Goal: Task Accomplishment & Management: Complete application form

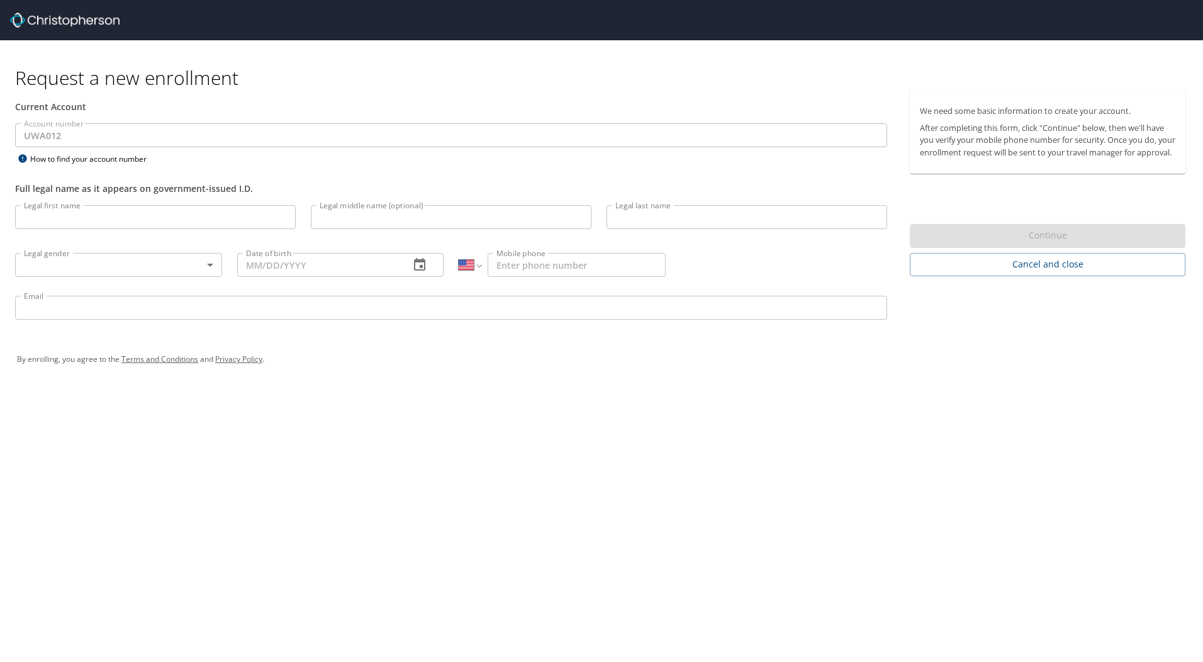
select select "US"
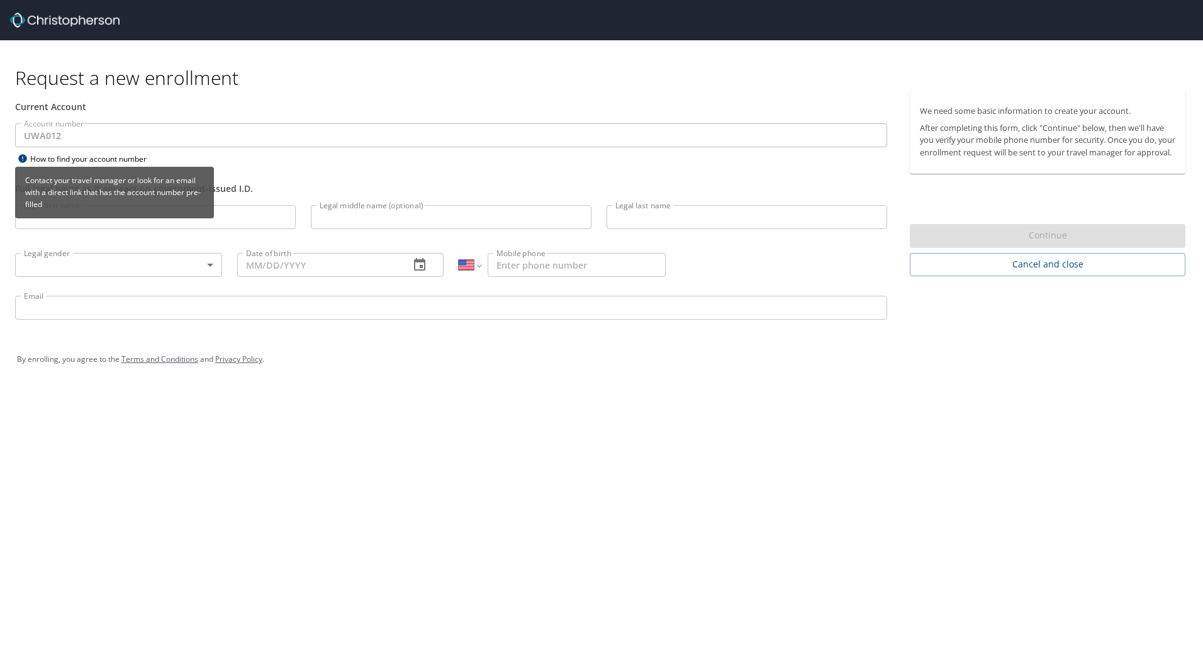
click at [72, 159] on div "How to find your account number" at bounding box center [93, 159] width 157 height 16
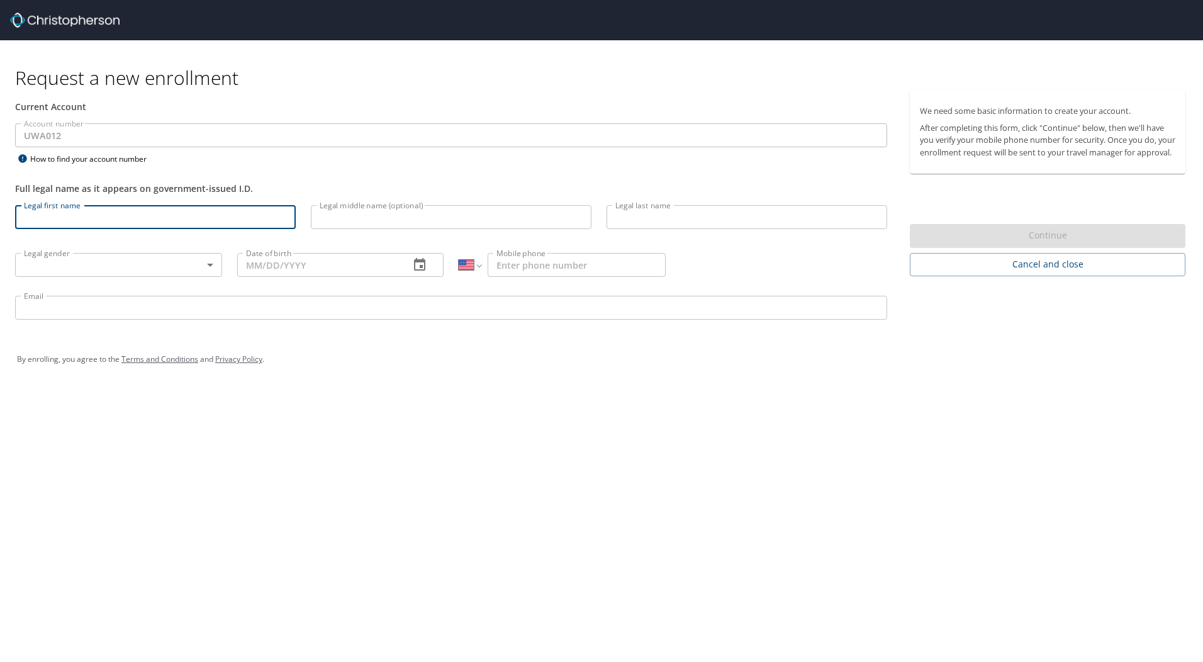
click at [43, 216] on input "Legal first name" at bounding box center [155, 217] width 281 height 24
type input "Heidi"
type input "Kennedy"
type input "1 (360) 320-2302"
type input "hk0221@uw.edu"
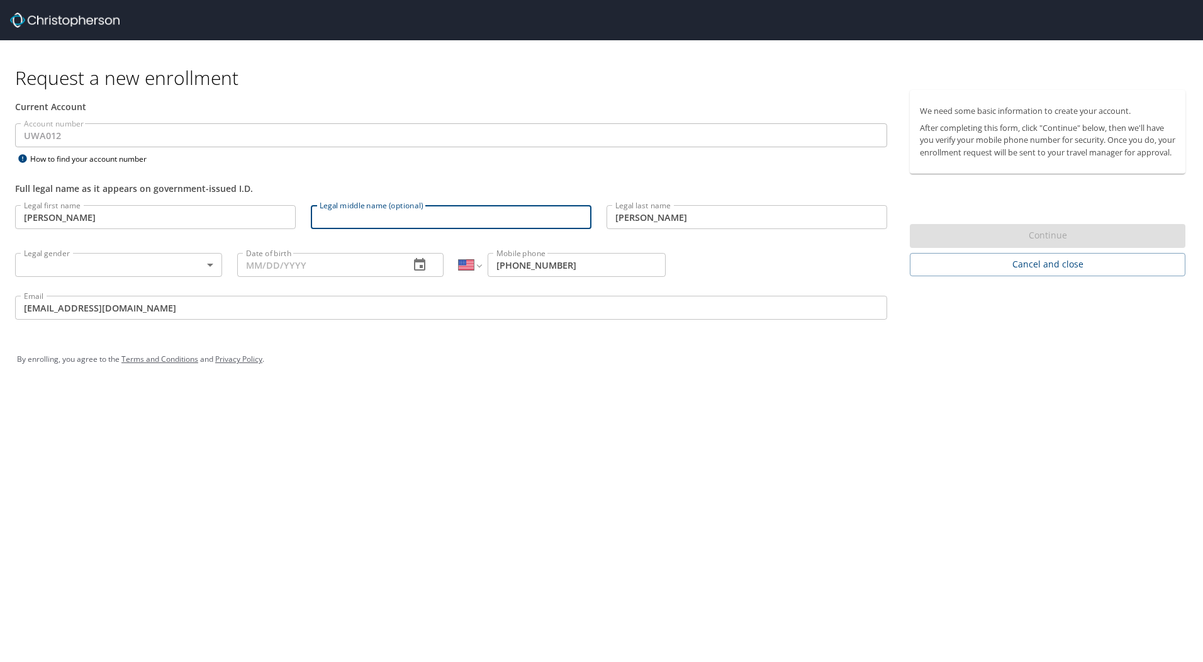
click at [370, 219] on input "Legal middle name (optional)" at bounding box center [451, 217] width 281 height 24
type input "Jean"
click at [184, 270] on body "Request a new enrollment Current Account Account number UWA012 Account number H…" at bounding box center [601, 331] width 1203 height 662
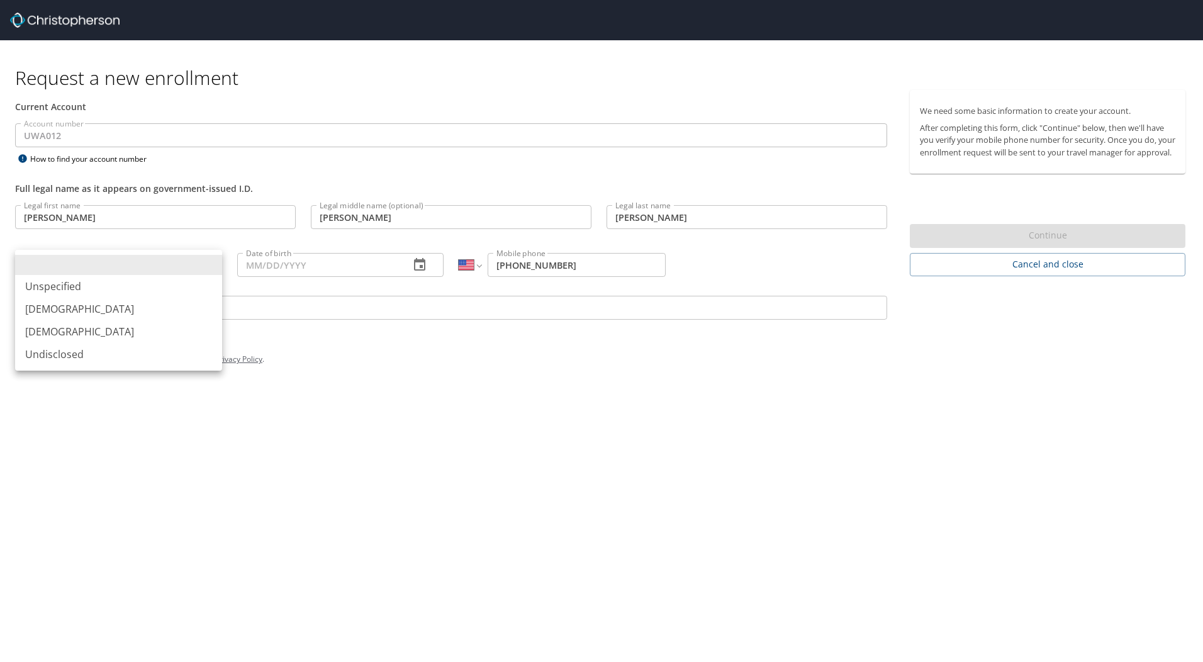
click at [52, 328] on li "Female" at bounding box center [118, 331] width 207 height 23
type input "Female"
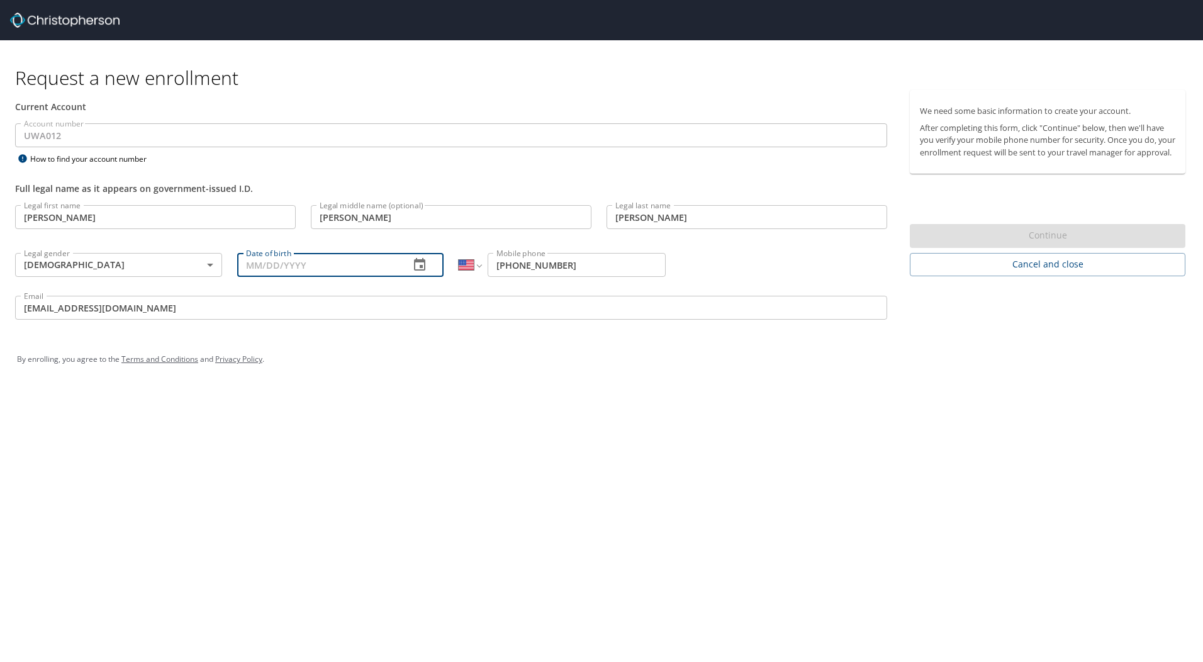
click at [310, 256] on input "Date of birth" at bounding box center [318, 265] width 163 height 24
type input "04/08/1973"
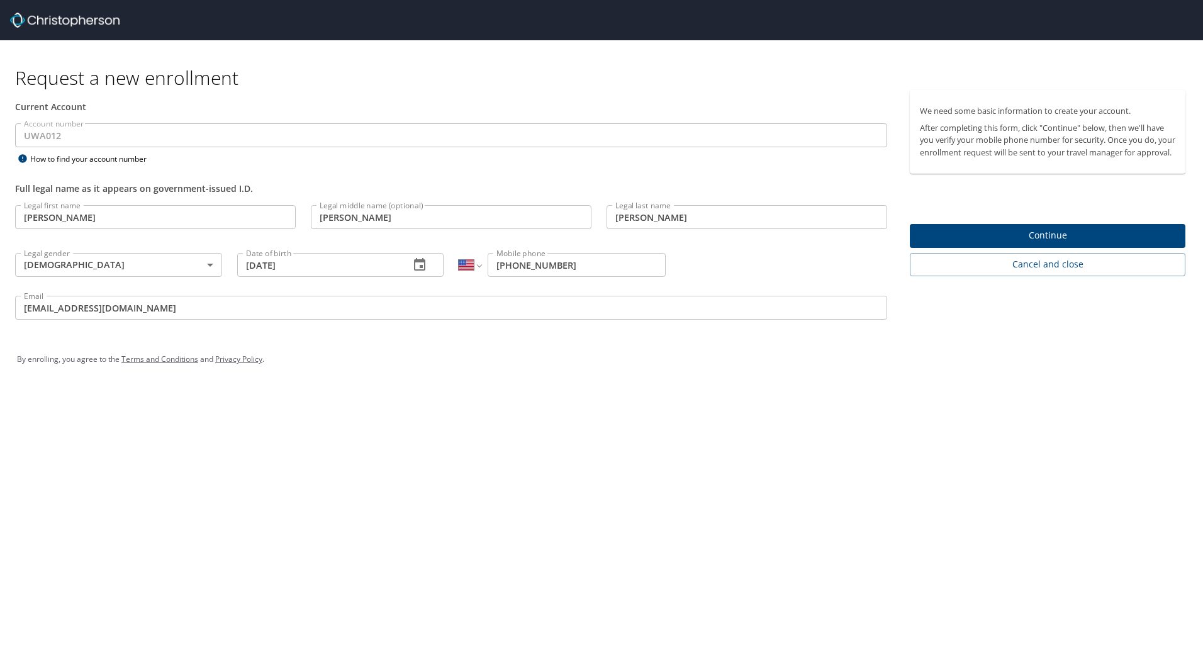
click at [999, 248] on div "Continue" at bounding box center [1048, 236] width 276 height 25
click at [1005, 243] on span "Continue" at bounding box center [1047, 236] width 255 height 16
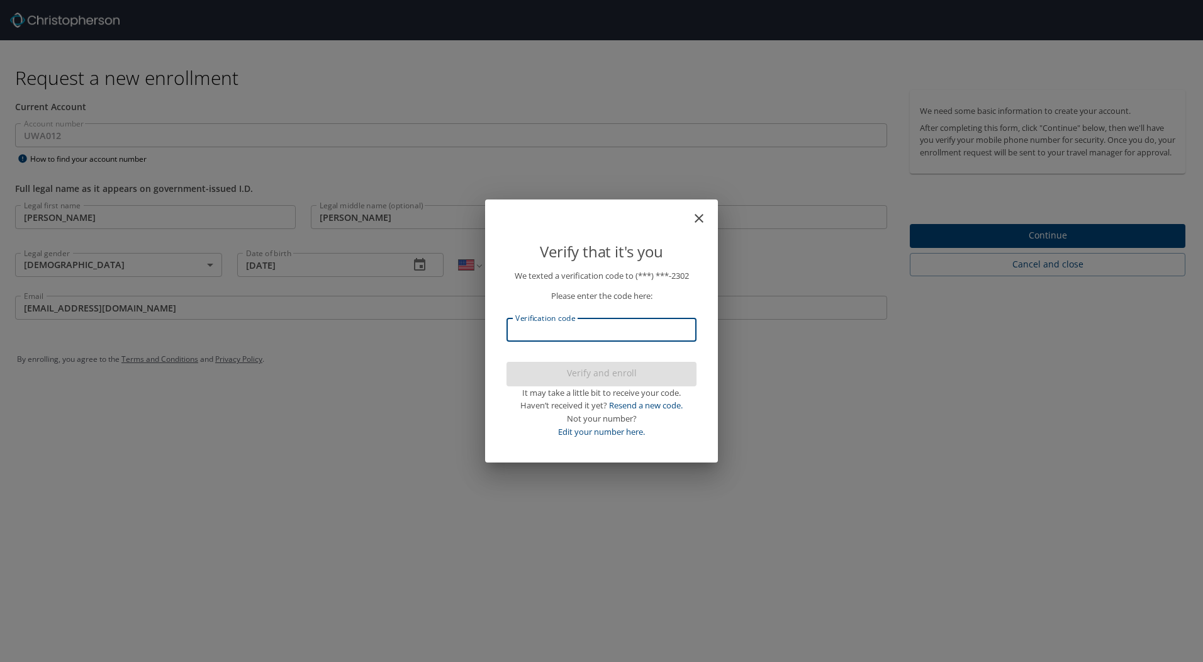
click at [537, 326] on input "Verification code" at bounding box center [601, 330] width 190 height 24
type input "676068"
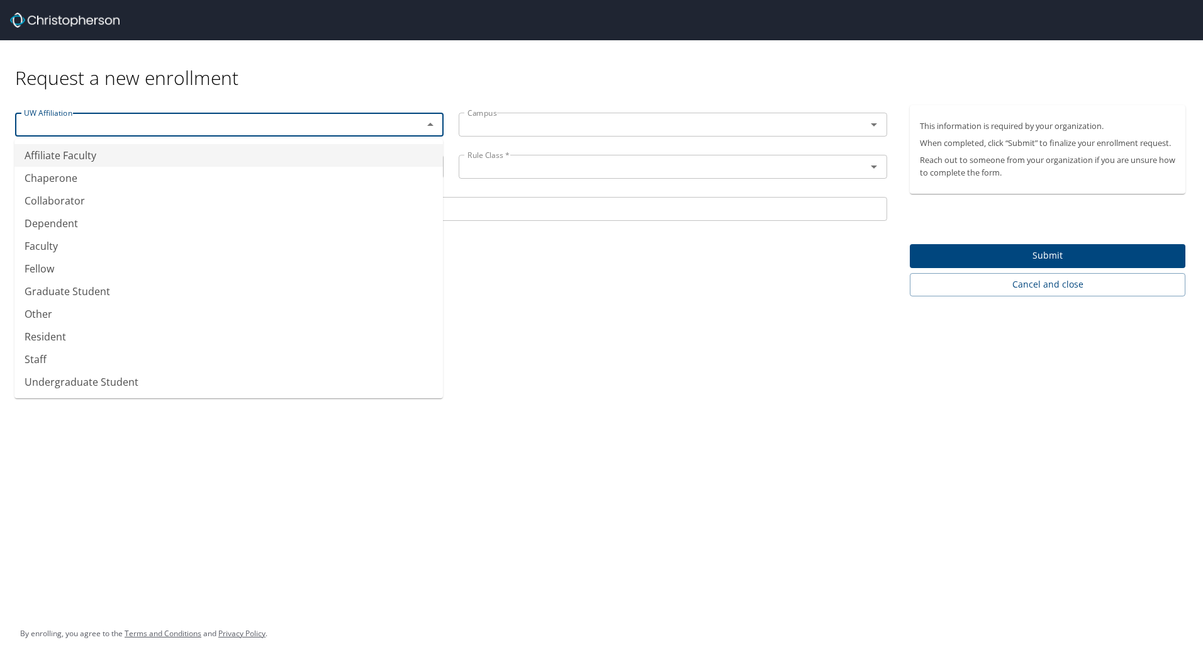
click at [78, 120] on input "text" at bounding box center [211, 124] width 384 height 16
click at [45, 359] on li "Staff" at bounding box center [228, 359] width 428 height 23
type input "Staff"
click at [75, 166] on input "School" at bounding box center [229, 167] width 428 height 24
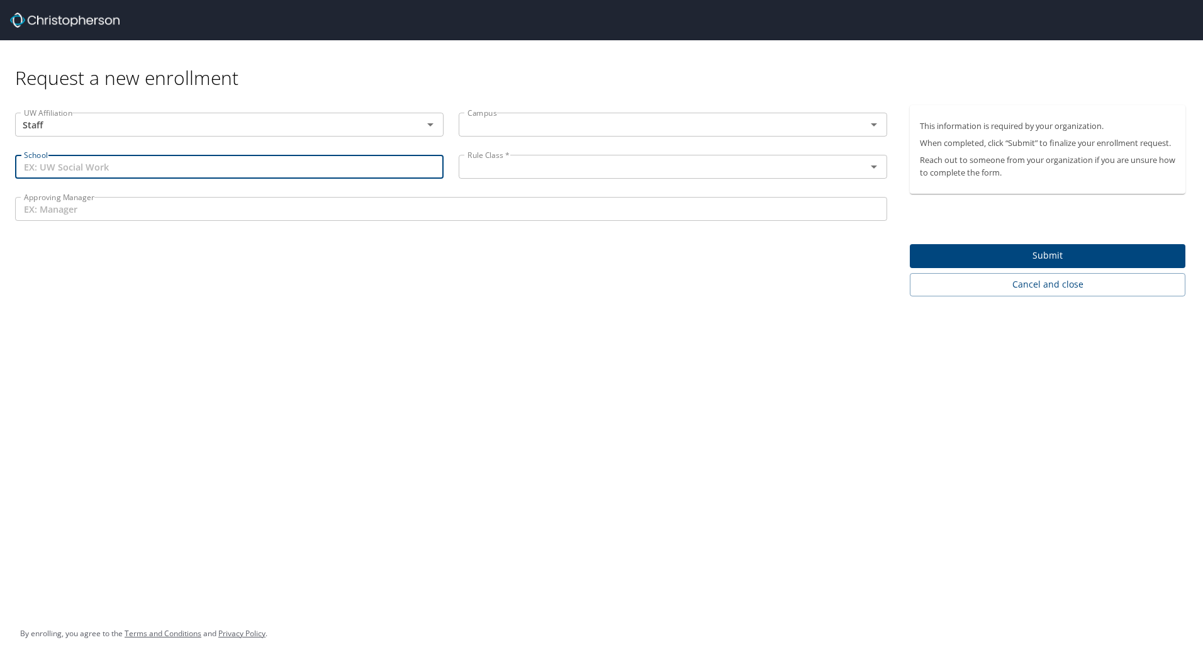
click at [99, 171] on input "School" at bounding box center [229, 167] width 428 height 24
type input "UW School of Social Work"
click at [647, 173] on input "text" at bounding box center [654, 167] width 384 height 16
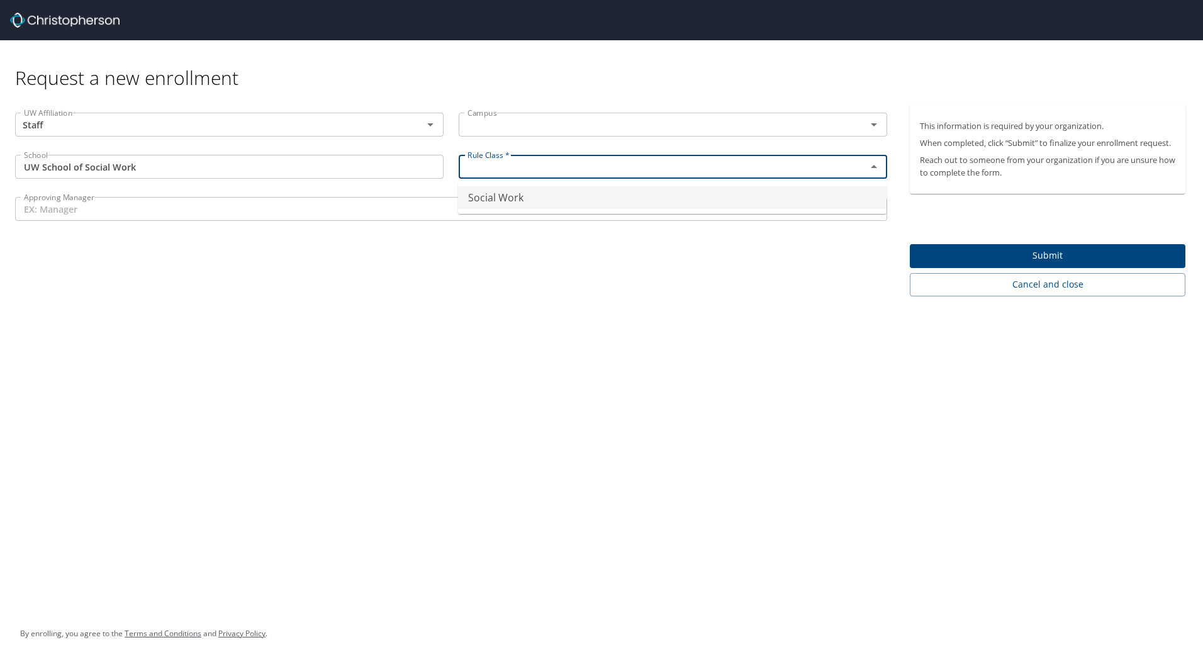
click at [522, 201] on li "Social Work" at bounding box center [672, 197] width 428 height 23
type input "Social Work"
click at [868, 123] on icon "Open" at bounding box center [873, 124] width 15 height 15
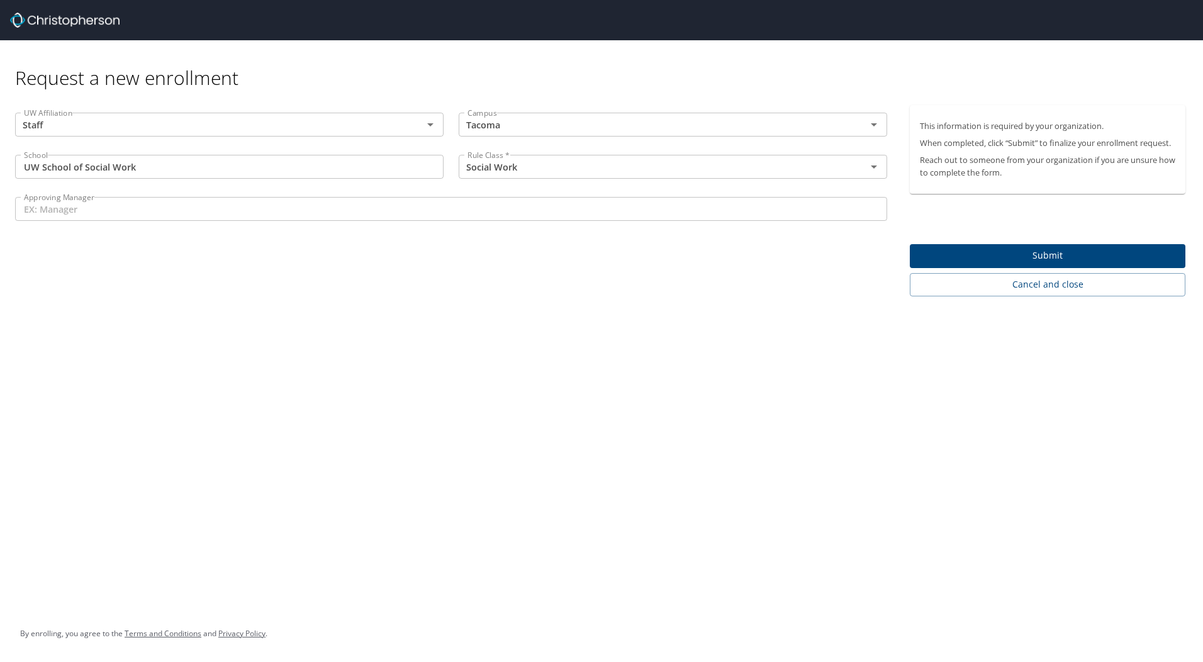
click at [209, 237] on div "UW Affiliation Staff UW Affiliation Campus Tacoma Campus School UW School of So…" at bounding box center [451, 200] width 902 height 191
click at [873, 119] on icon "Open" at bounding box center [873, 124] width 15 height 15
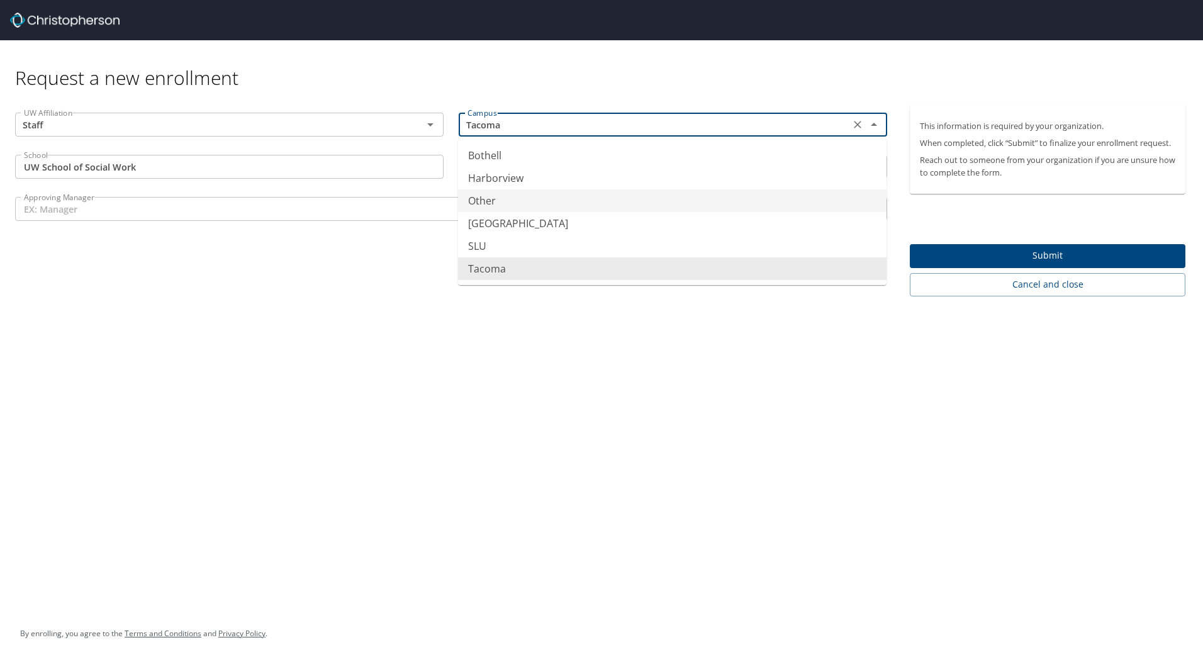
click at [493, 204] on li "Other" at bounding box center [672, 200] width 428 height 23
type input "Other"
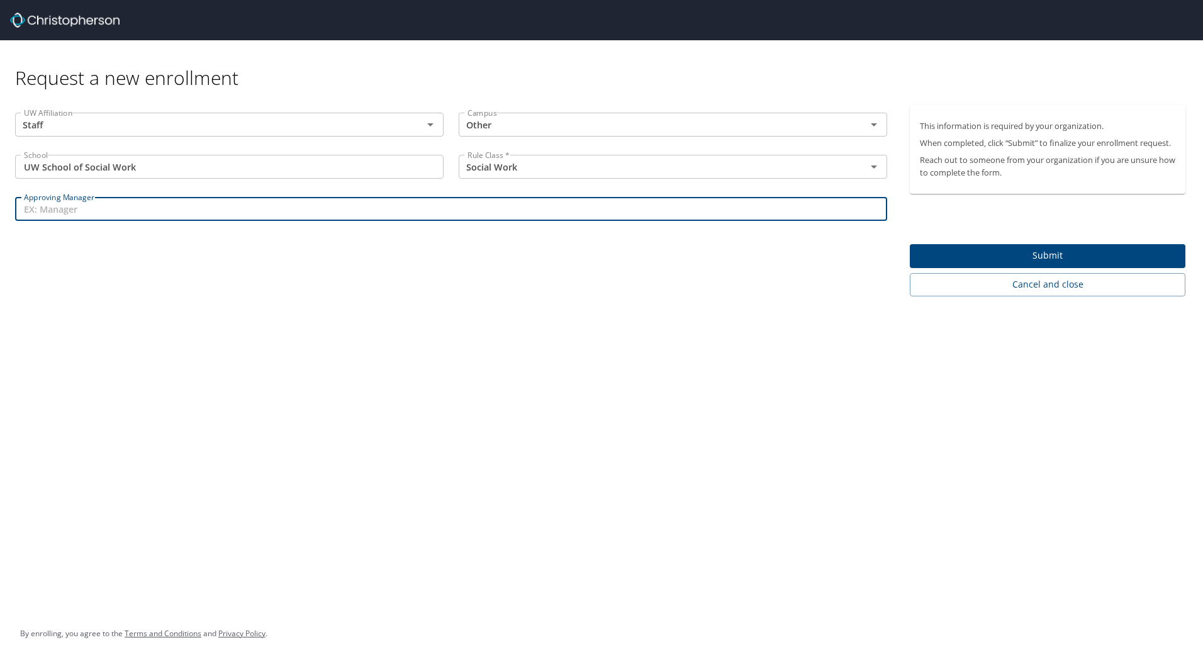
click at [43, 210] on input "Approving Manager" at bounding box center [451, 209] width 872 height 24
type input "Micah Kurtz"
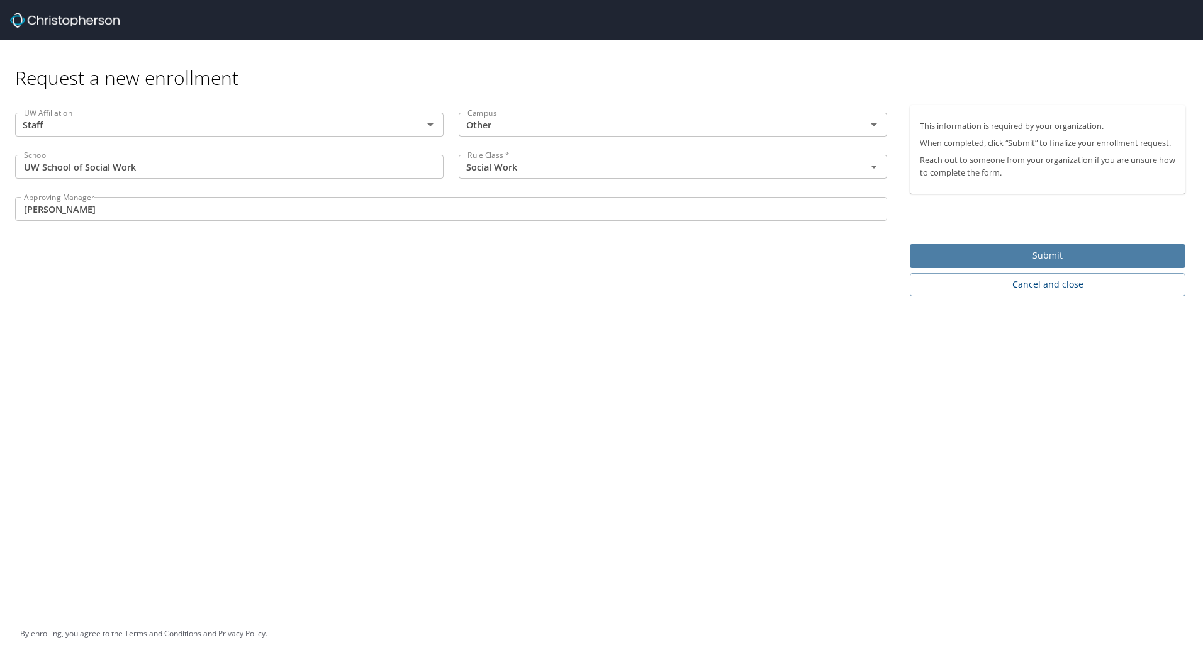
click at [1043, 258] on span "Submit" at bounding box center [1047, 256] width 255 height 16
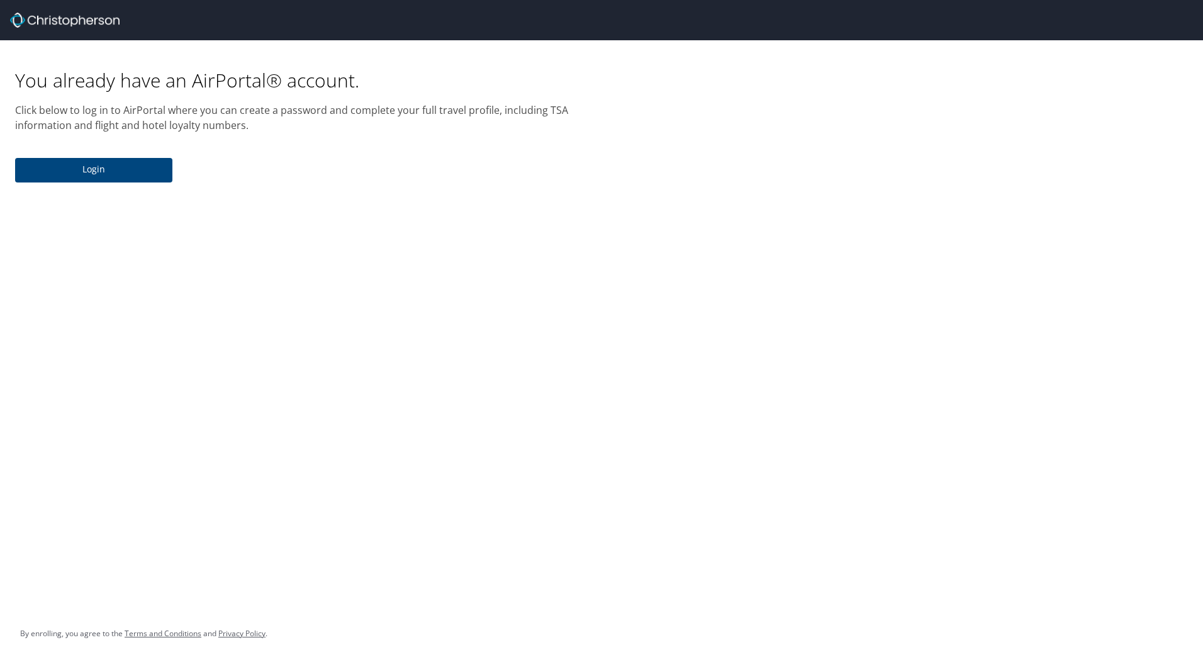
click at [98, 171] on span "Login" at bounding box center [93, 170] width 137 height 16
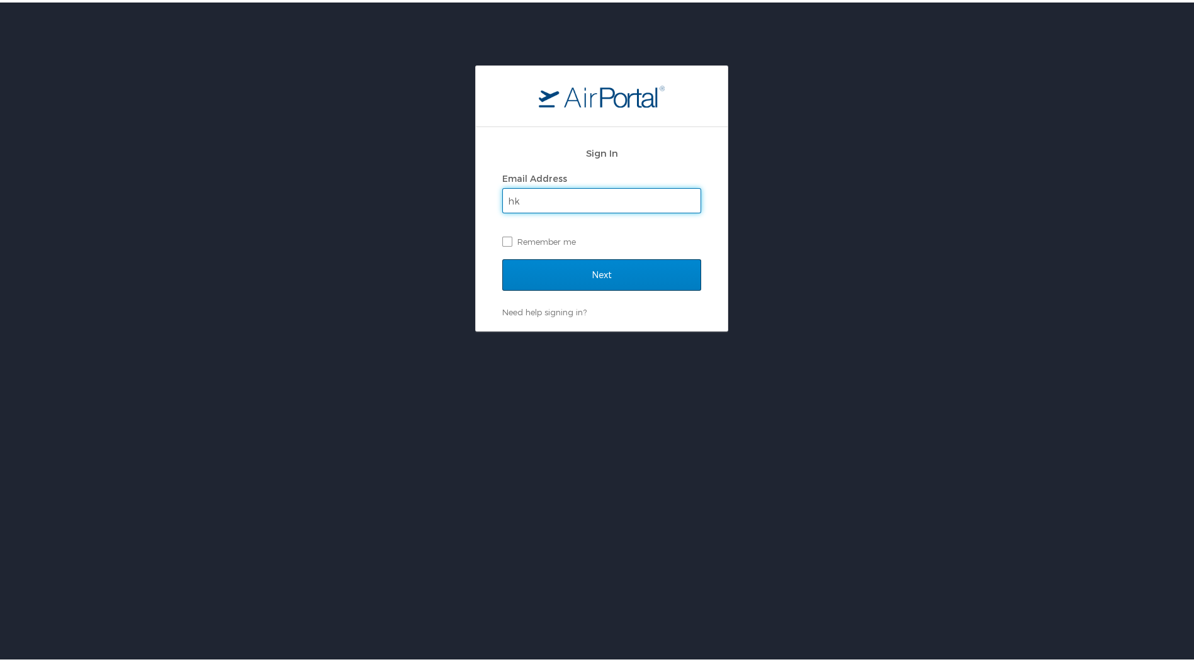
type input "hk0221@uw.edu"
drag, startPoint x: 502, startPoint y: 236, endPoint x: 511, endPoint y: 245, distance: 12.5
click at [502, 236] on label "Remember me" at bounding box center [601, 239] width 199 height 19
click at [502, 236] on input "Remember me" at bounding box center [506, 238] width 8 height 8
checkbox input "true"
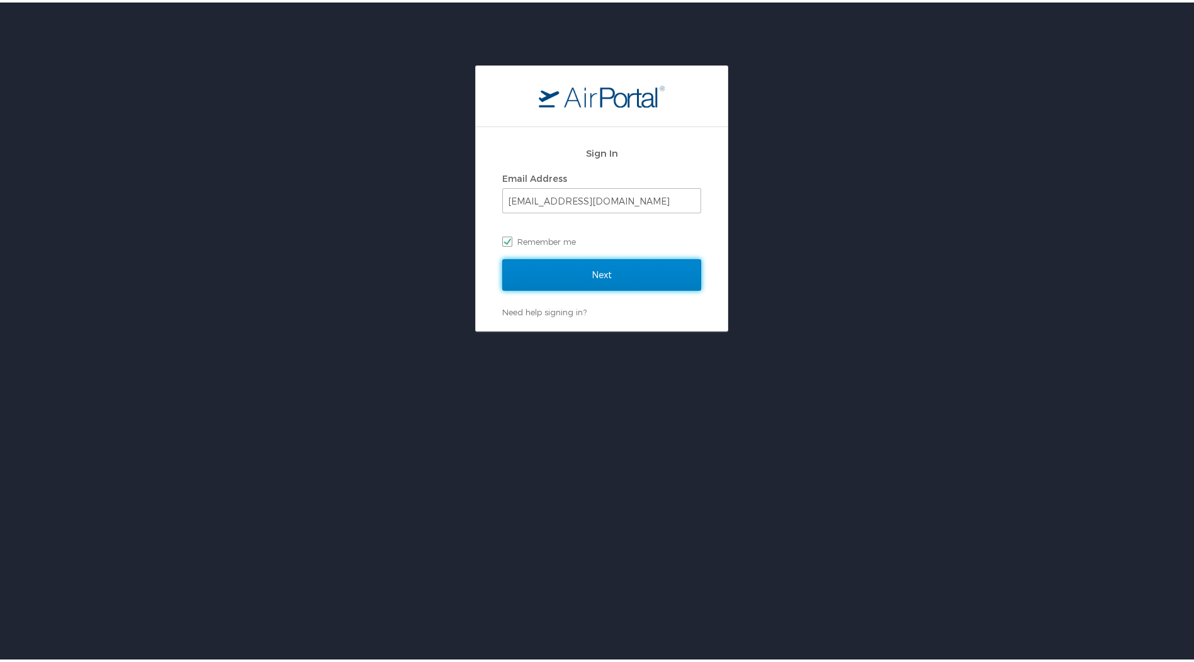
click at [559, 272] on input "Next" at bounding box center [601, 272] width 199 height 31
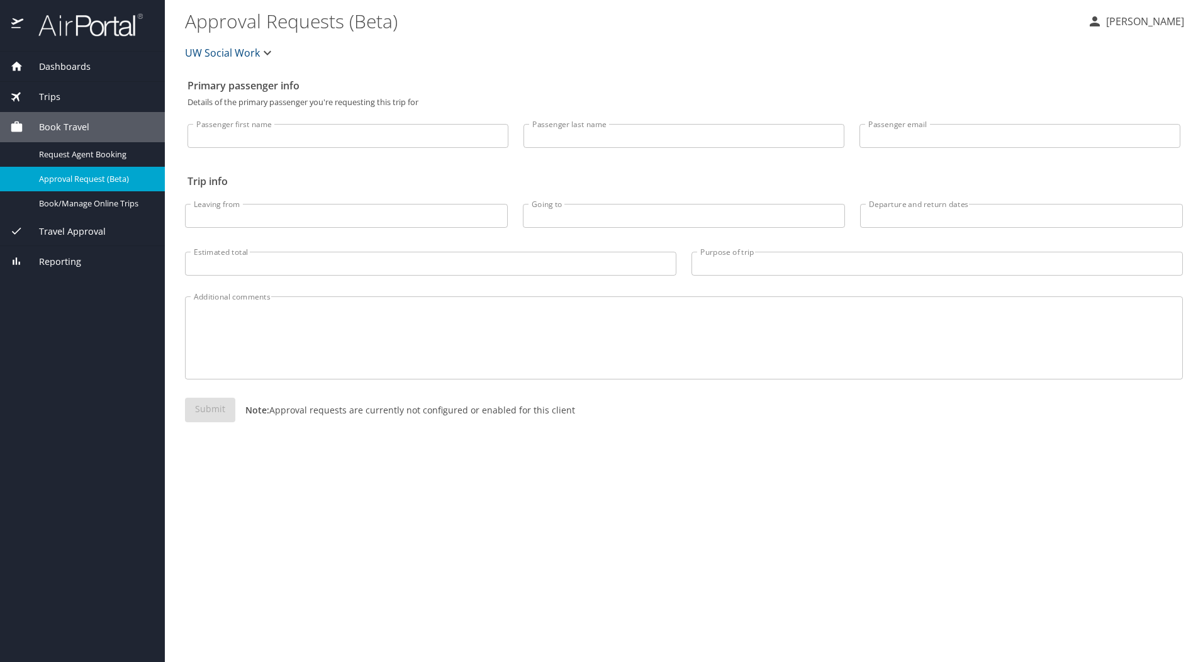
click at [225, 137] on input "Passenger first name" at bounding box center [347, 136] width 321 height 24
type input "Heidi"
type input "Kennedy"
type input "hk0221@uw.edu"
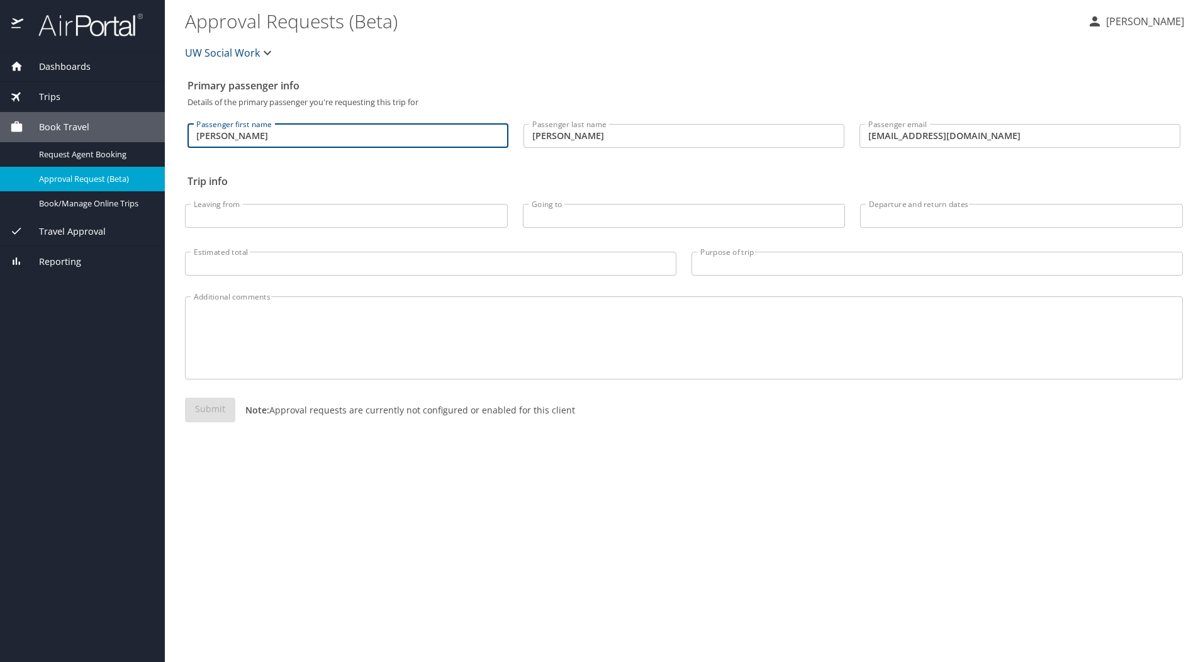
click at [201, 217] on input "Leaving from" at bounding box center [346, 216] width 323 height 24
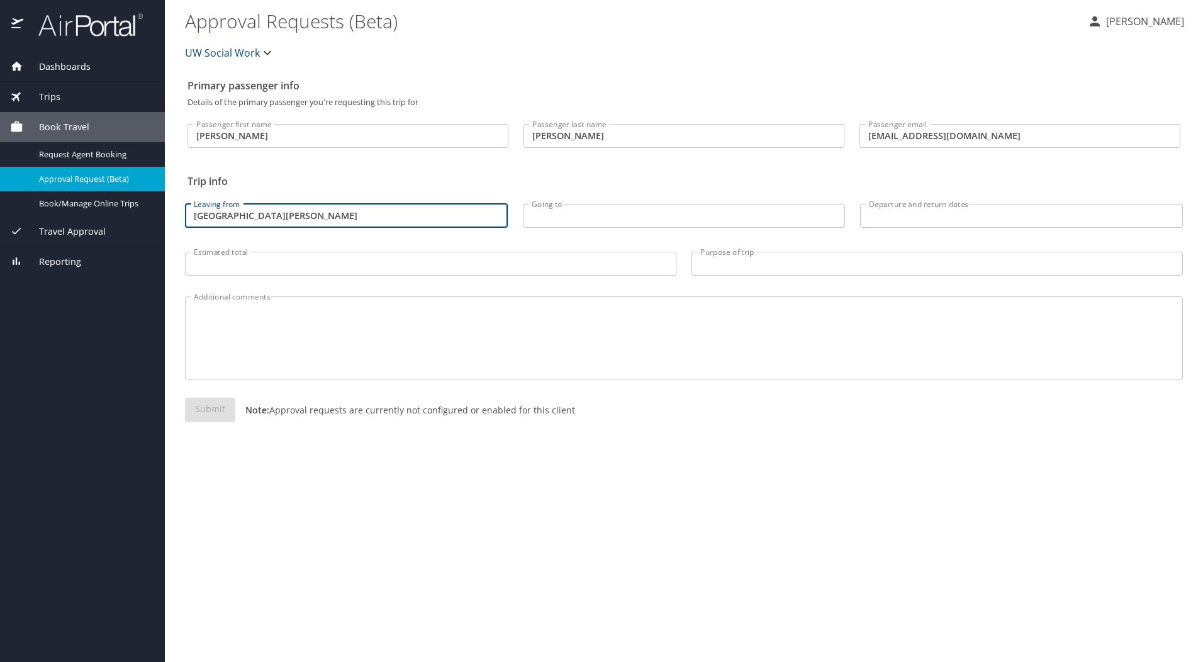
type input "Mount Vernon"
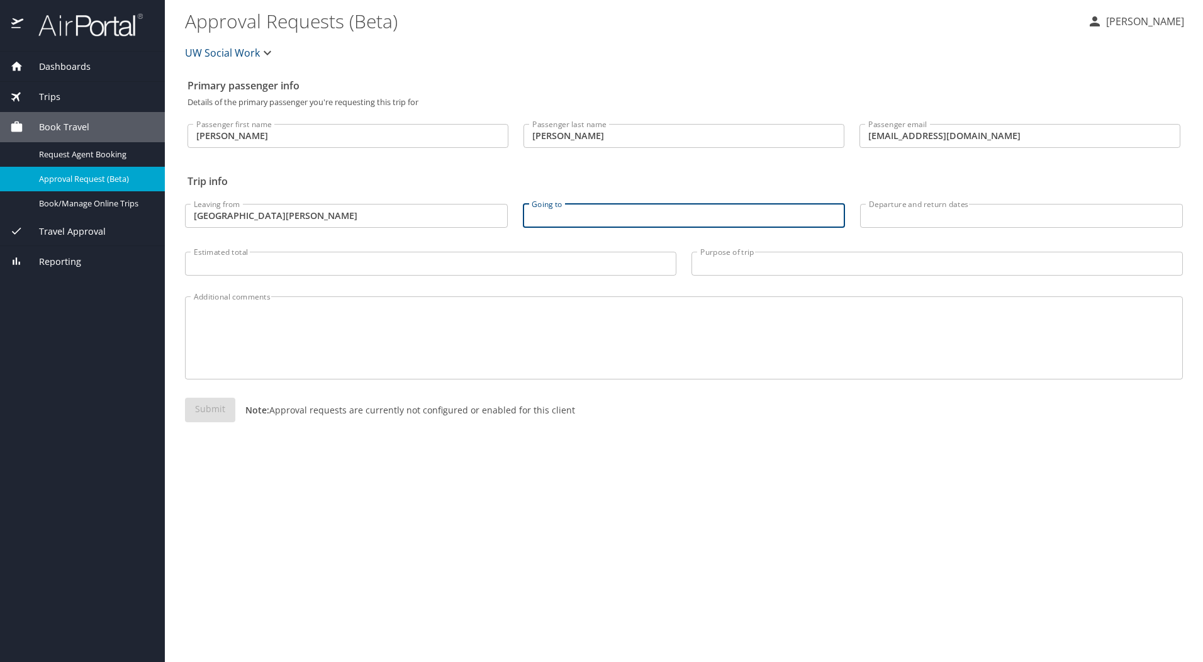
click at [548, 215] on input "Going to" at bounding box center [684, 216] width 323 height 24
type input "Seattle WA"
click at [66, 203] on span "Book/Manage Online Trips" at bounding box center [94, 204] width 111 height 12
